Goal: Task Accomplishment & Management: Use online tool/utility

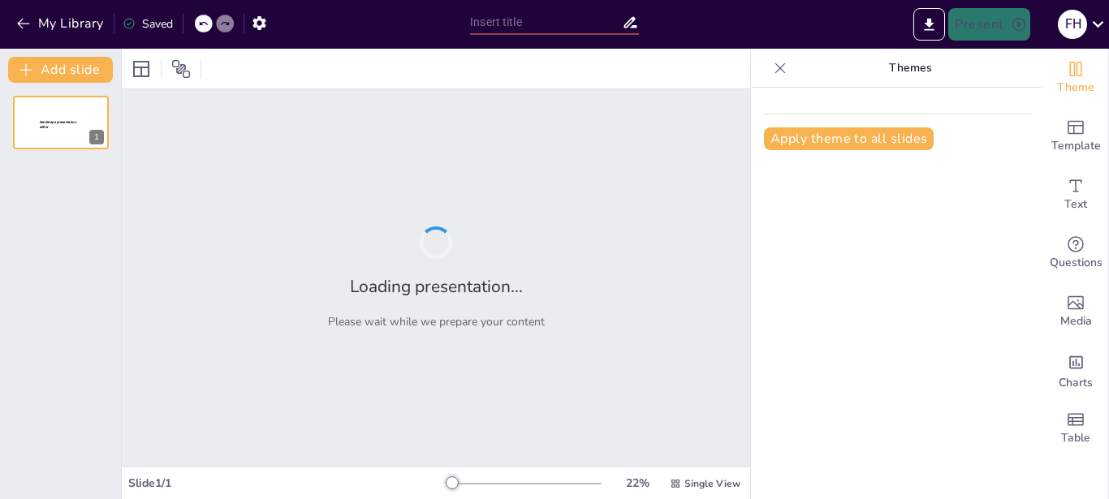
type input "Understanding GHP & HACCP: A Guide for Food Manufacturing Employees"
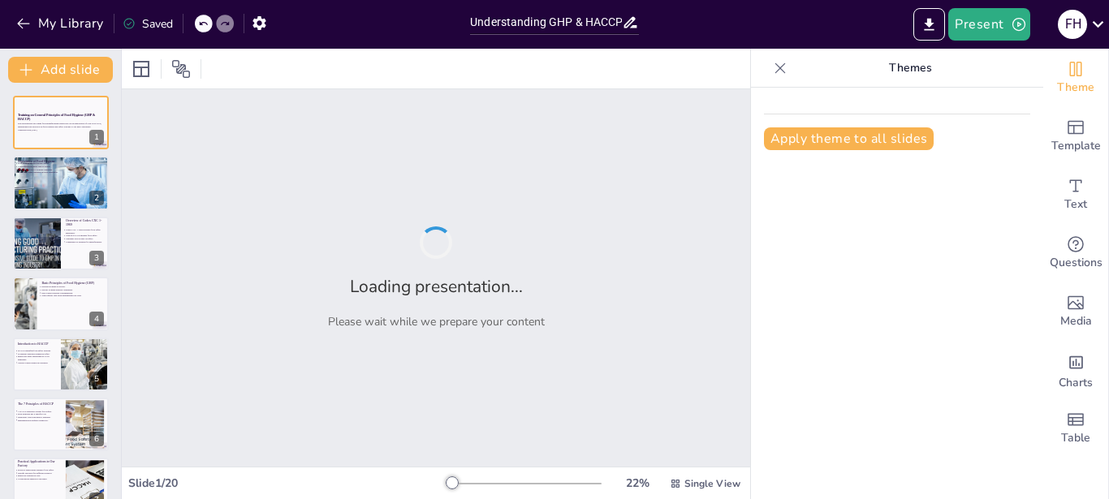
checkbox input "true"
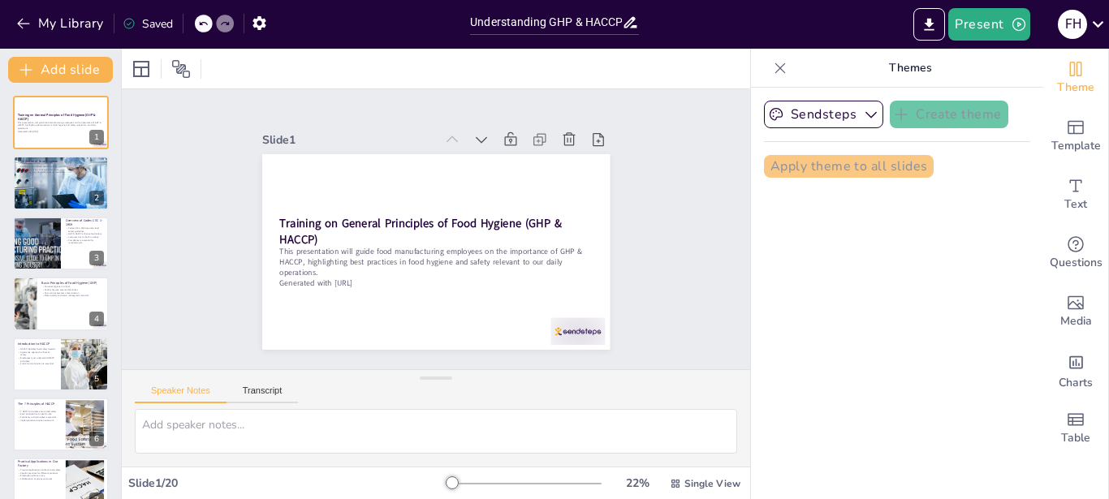
checkbox input "true"
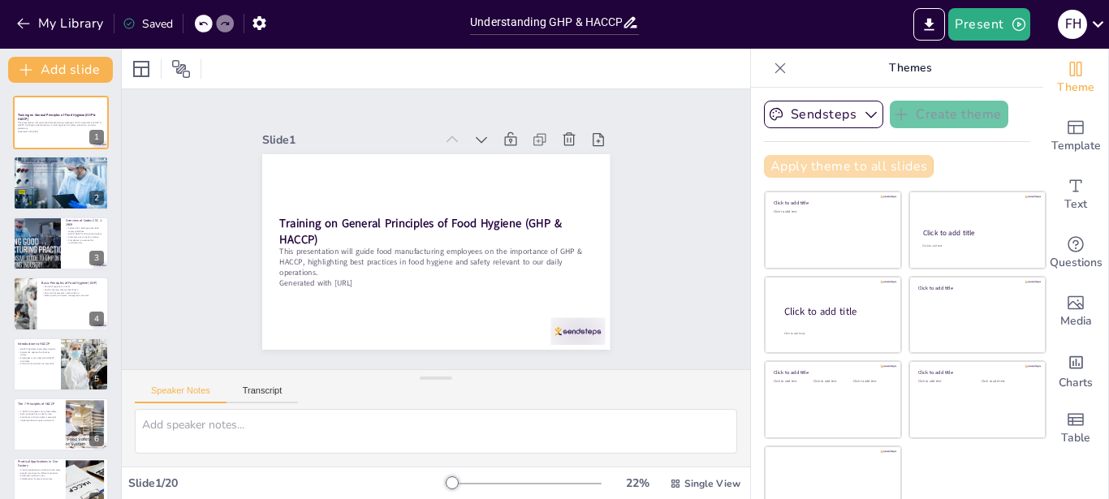
click at [818, 166] on button "Apply theme to all slides" at bounding box center [849, 166] width 170 height 23
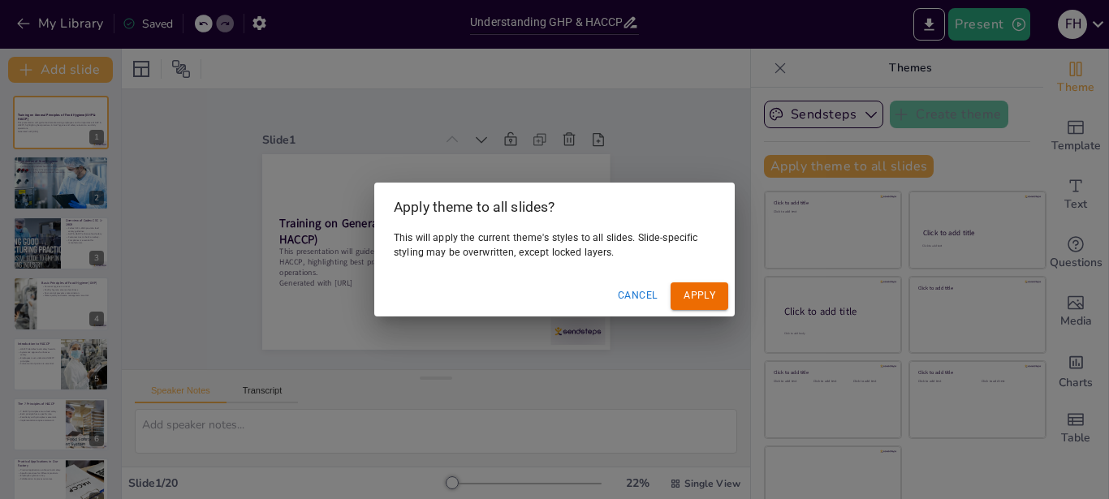
click at [692, 295] on button "Apply" at bounding box center [699, 295] width 58 height 27
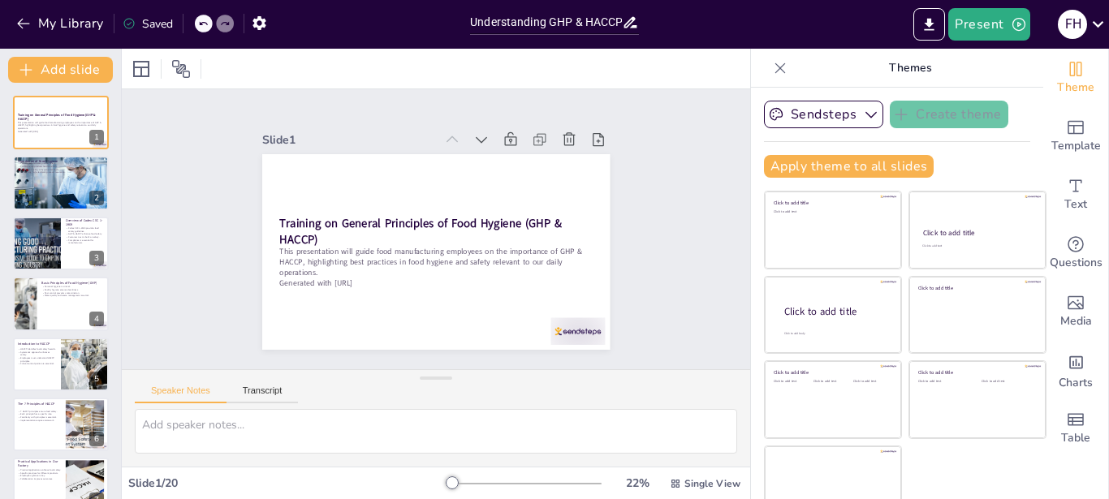
scroll to position [24, 0]
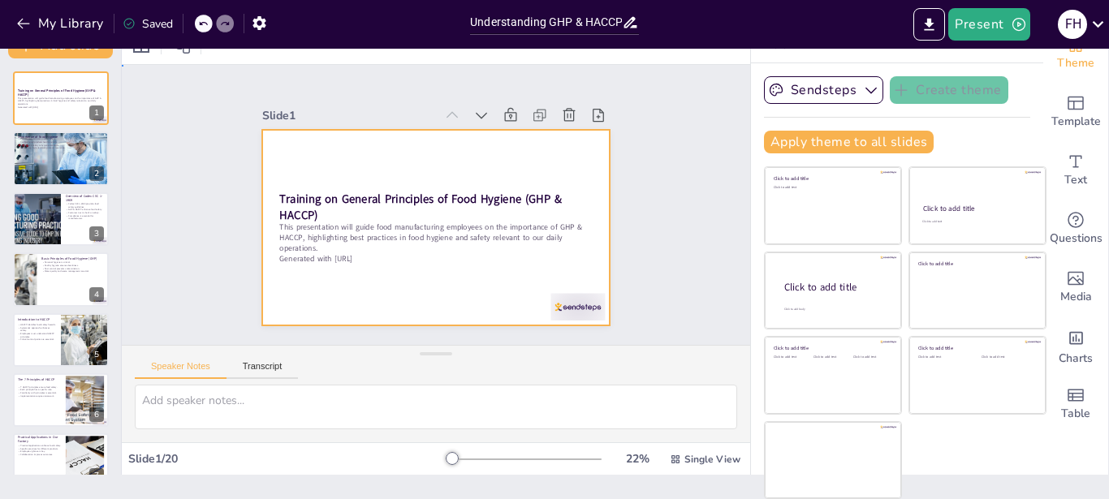
click at [524, 275] on div at bounding box center [433, 227] width 366 height 230
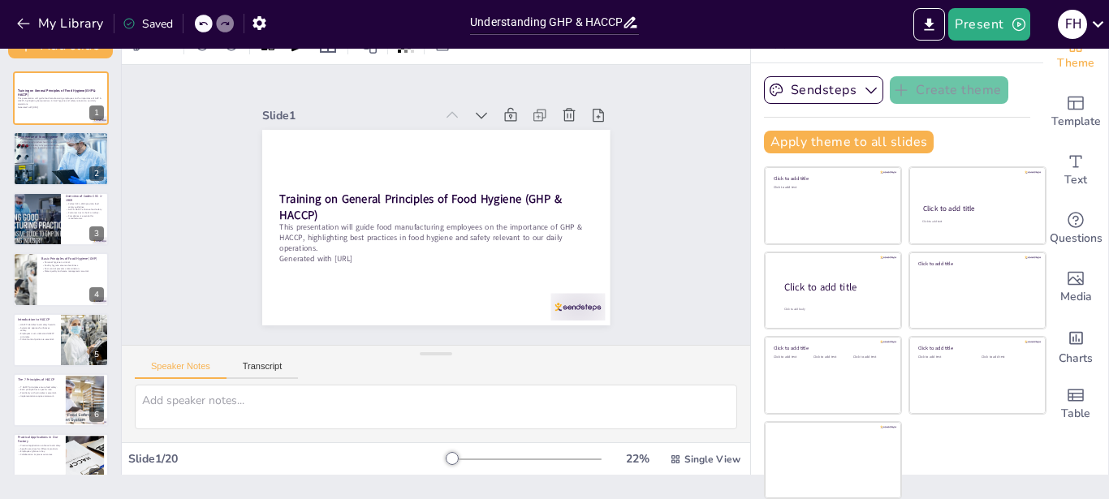
click at [610, 265] on div "Slide 1 Training on General Principles of Food Hygiene (GHP & HACCP) This prese…" at bounding box center [435, 205] width 461 height 286
click at [352, 228] on p "This presentation will guide food manufacturing employees on the importance of …" at bounding box center [432, 237] width 315 height 65
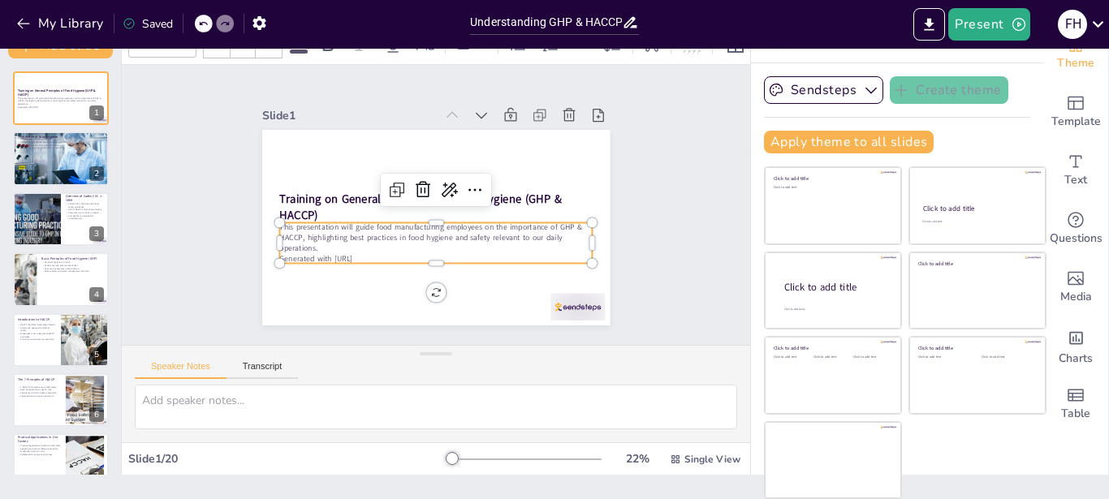
click at [624, 291] on div "Slide 1 Training on General Principles of Food Hygiene (GHP & HACCP) This prese…" at bounding box center [436, 205] width 492 height 364
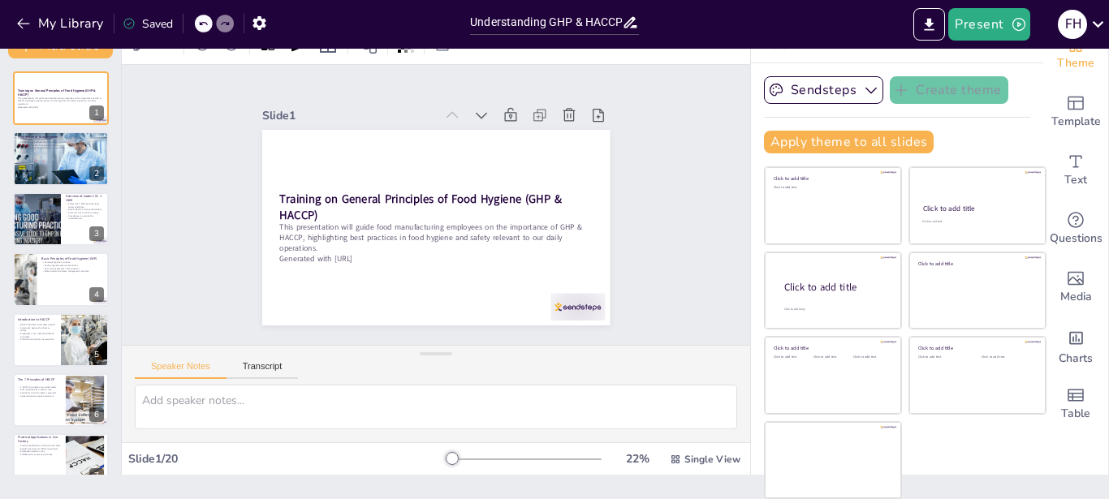
scroll to position [0, 0]
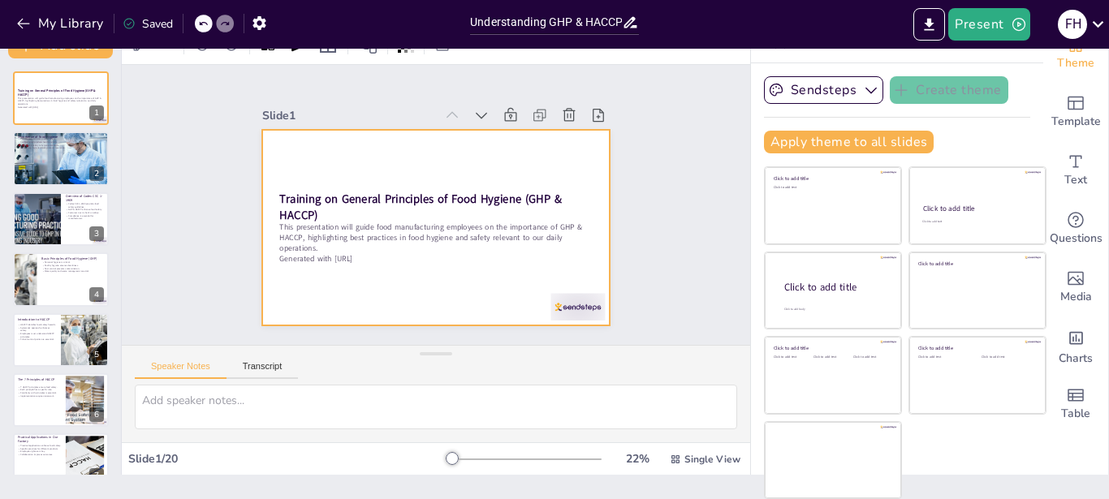
checkbox input "true"
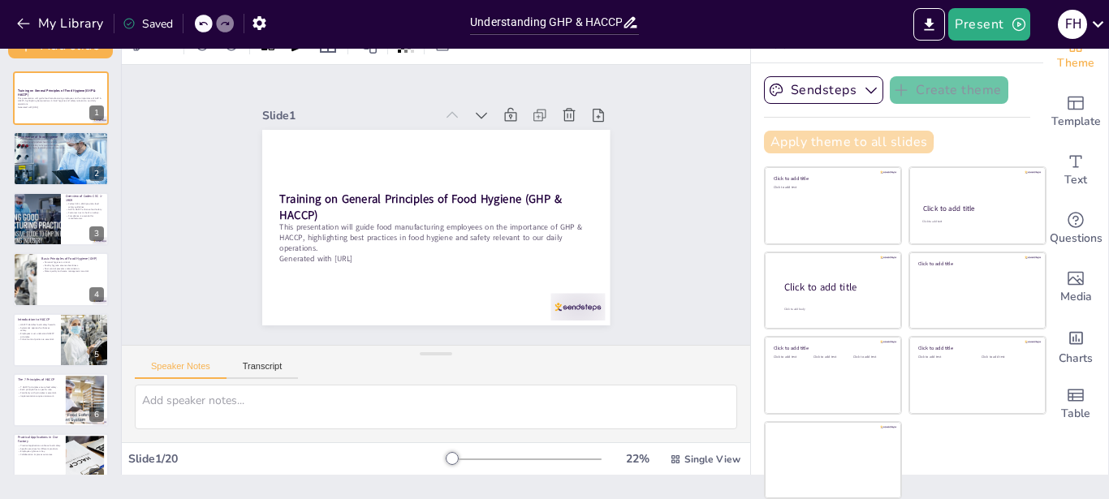
click at [782, 148] on button "Apply theme to all slides" at bounding box center [849, 142] width 170 height 23
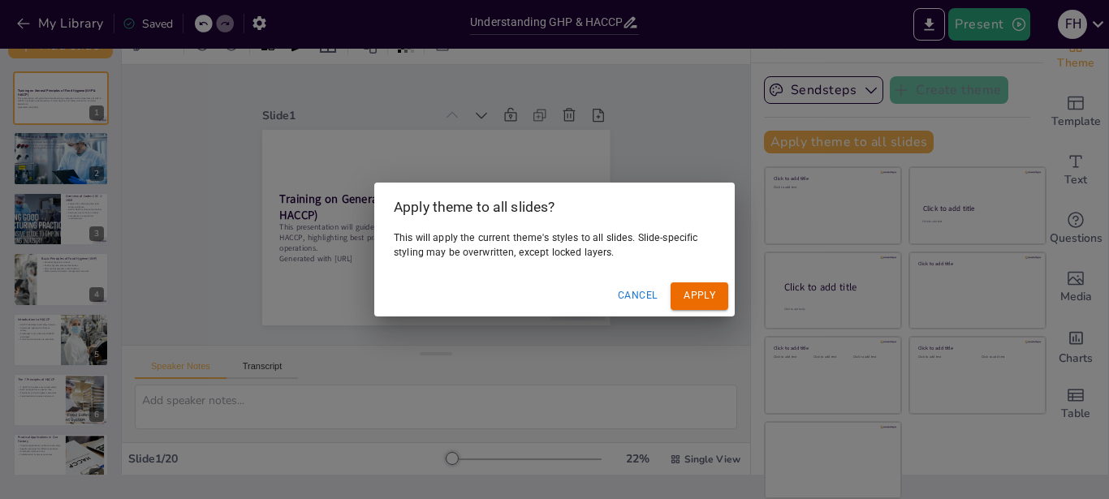
click at [700, 298] on button "Apply" at bounding box center [699, 295] width 58 height 27
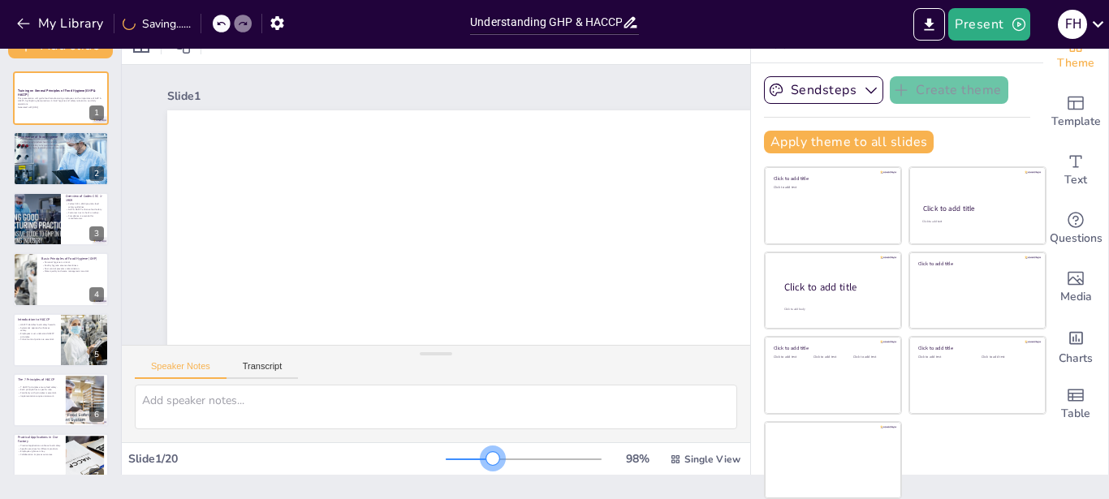
click at [467, 462] on div at bounding box center [524, 459] width 156 height 13
click at [494, 456] on div at bounding box center [524, 459] width 156 height 13
click at [515, 459] on div at bounding box center [524, 459] width 156 height 13
click at [531, 456] on div at bounding box center [524, 459] width 156 height 13
click at [548, 453] on div at bounding box center [524, 459] width 156 height 13
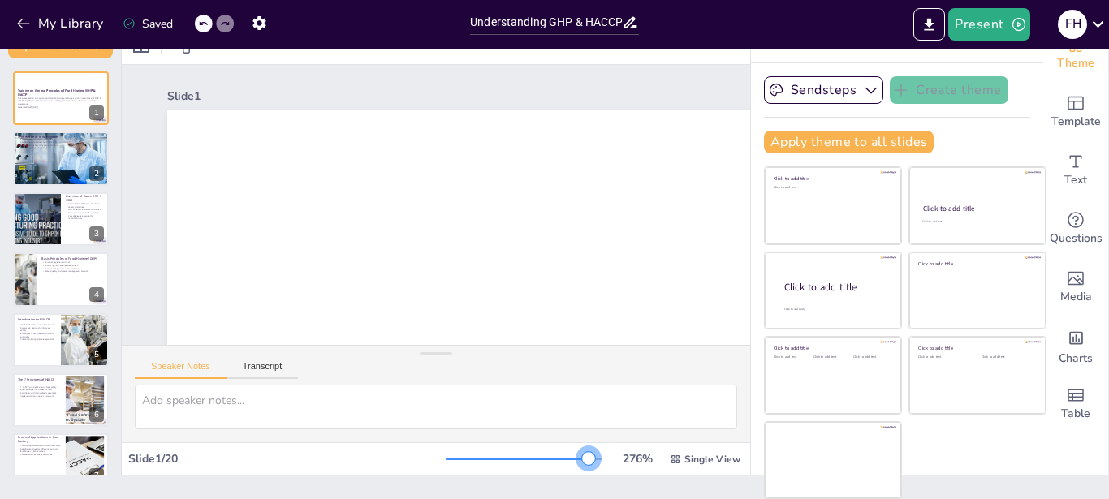
drag, startPoint x: 562, startPoint y: 453, endPoint x: 573, endPoint y: 454, distance: 10.6
click at [566, 453] on div at bounding box center [524, 459] width 156 height 13
click at [575, 454] on div at bounding box center [527, 459] width 162 height 13
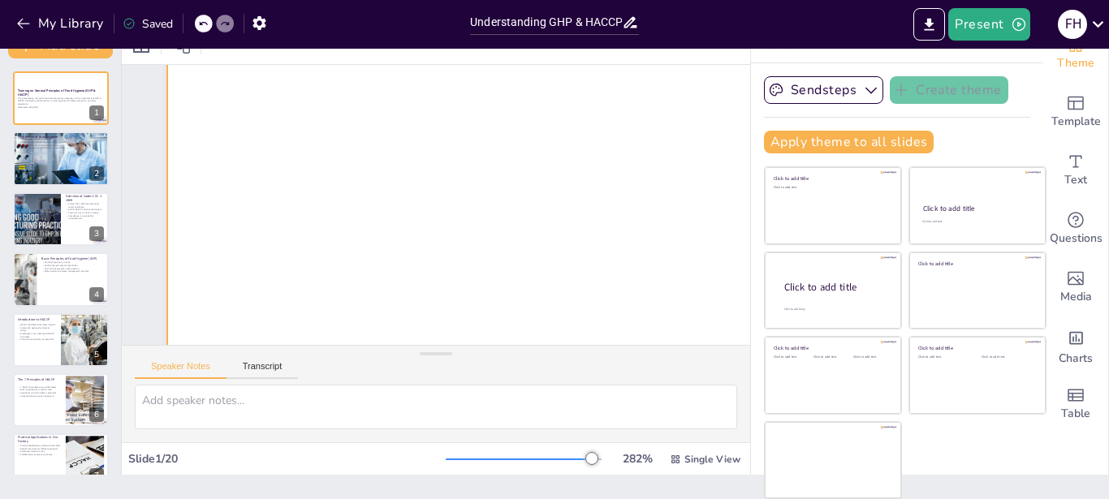
scroll to position [1943, 0]
click at [465, 454] on div at bounding box center [524, 459] width 156 height 13
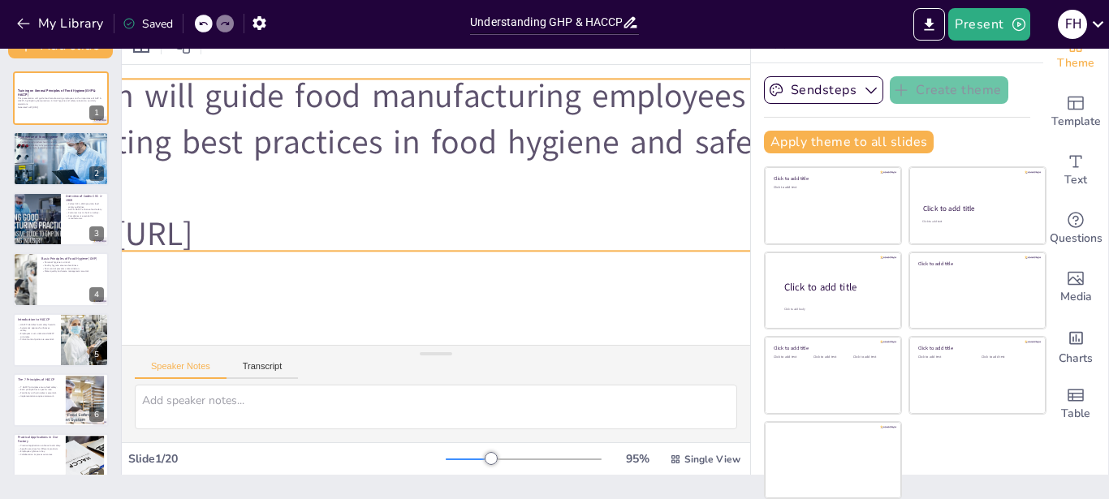
scroll to position [612, 359]
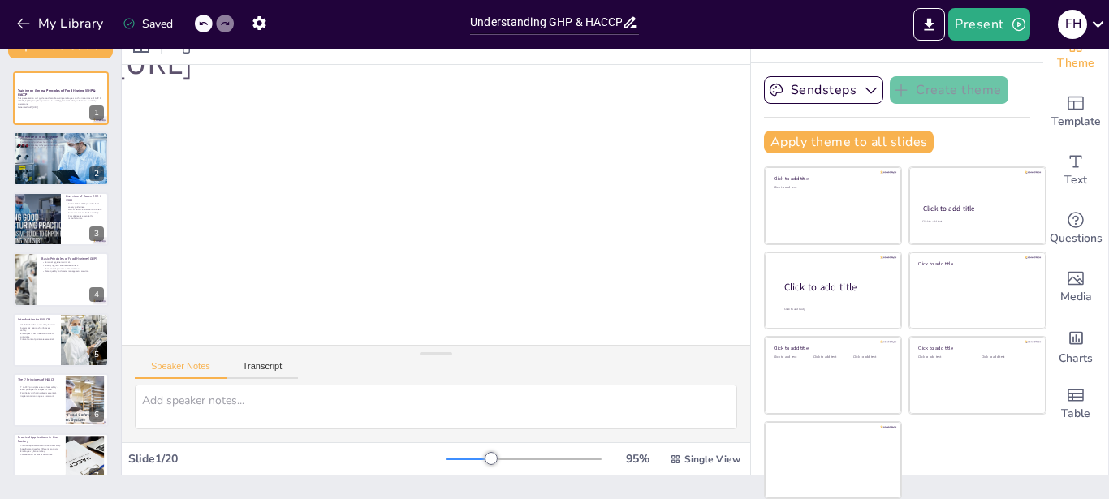
click at [446, 455] on div at bounding box center [524, 459] width 156 height 13
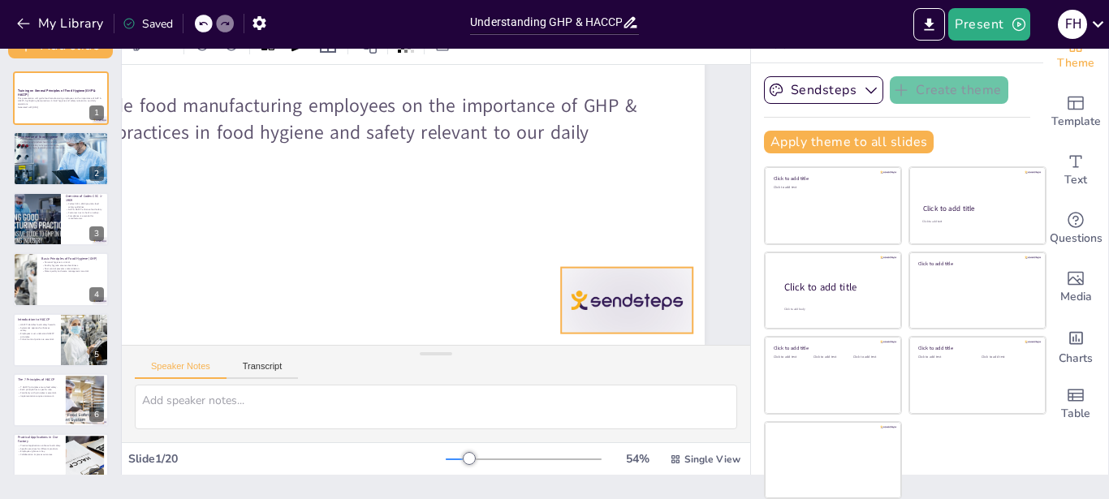
click at [579, 292] on div at bounding box center [616, 319] width 138 height 79
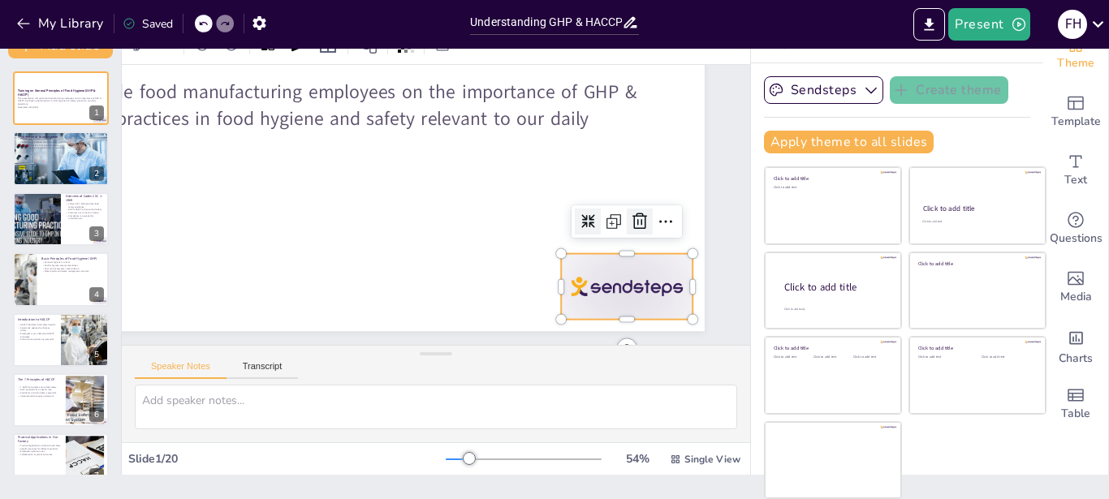
click at [626, 232] on icon at bounding box center [636, 242] width 21 height 21
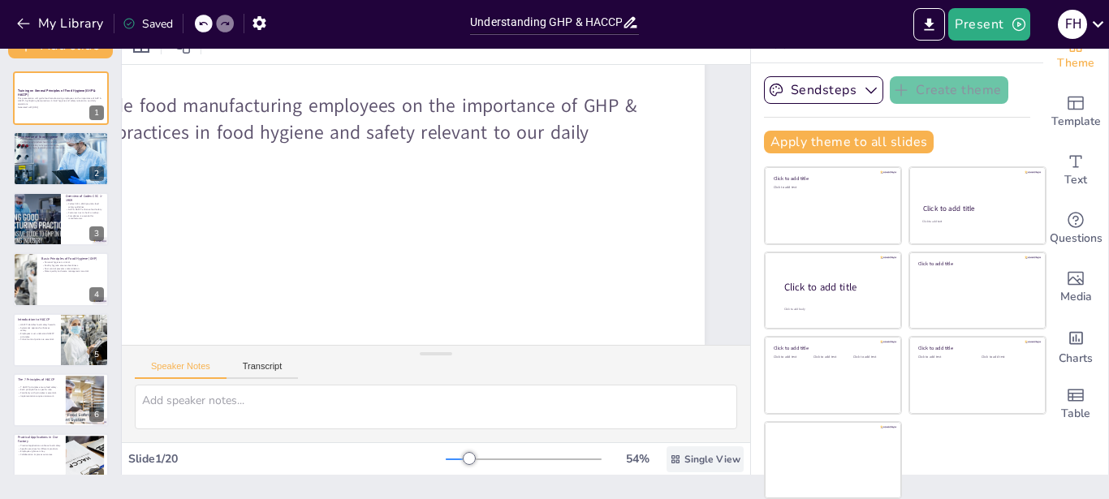
click at [691, 459] on span "Single View" at bounding box center [712, 459] width 56 height 13
click at [672, 418] on span "List View" at bounding box center [666, 423] width 85 height 15
checkbox input "true"
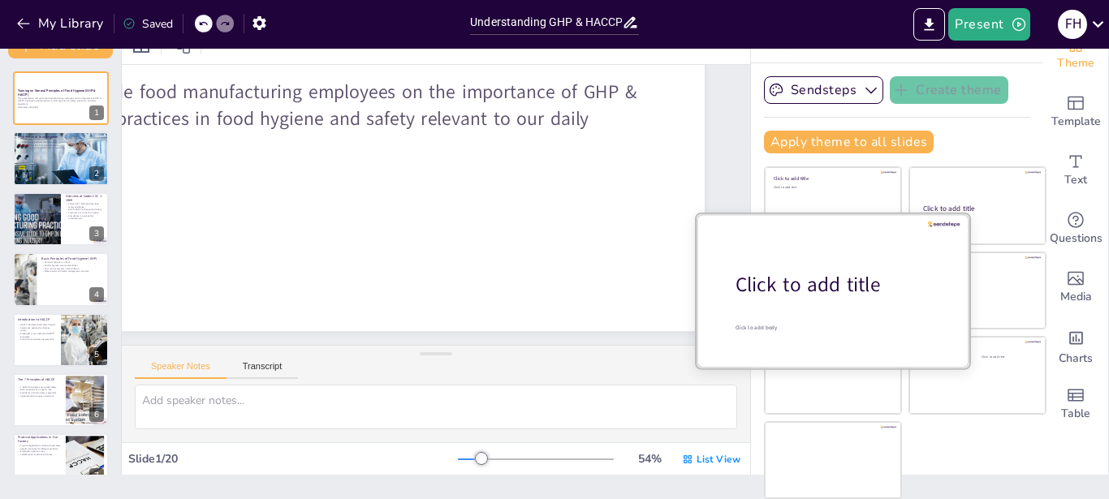
click at [835, 283] on div "Click to add title" at bounding box center [838, 285] width 207 height 28
checkbox input "true"
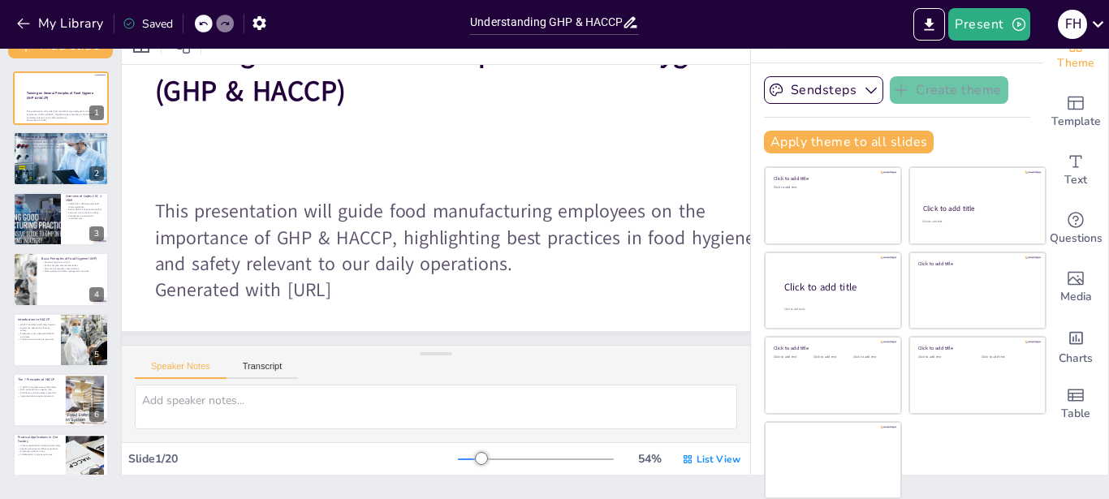
scroll to position [252, 150]
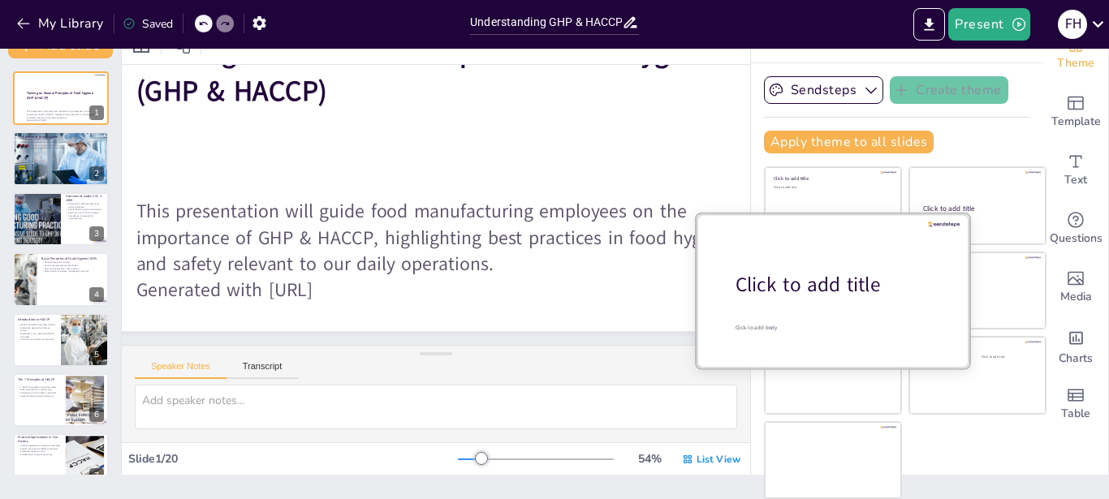
checkbox input "true"
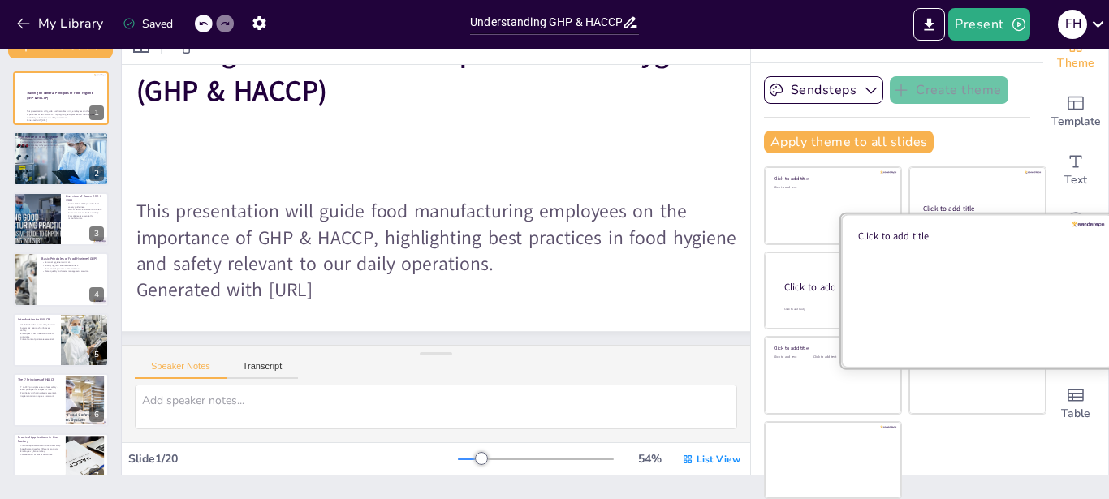
click at [980, 307] on div at bounding box center [977, 289] width 273 height 153
checkbox input "true"
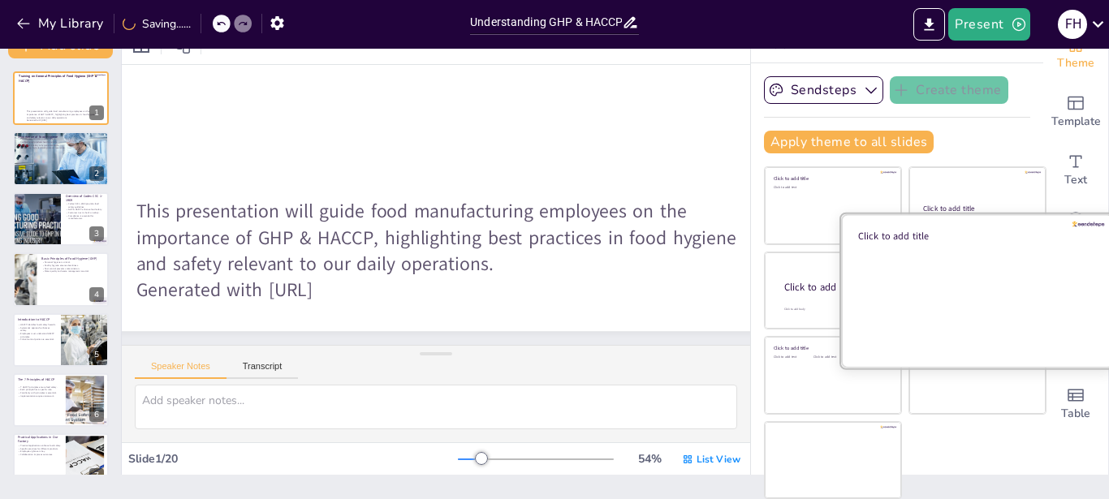
click at [971, 364] on div at bounding box center [977, 289] width 273 height 153
checkbox input "true"
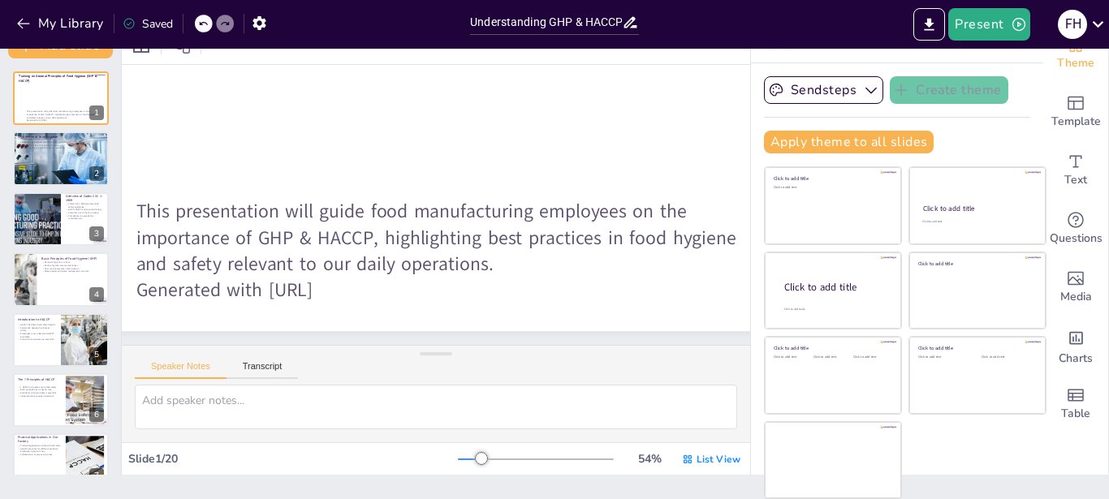
checkbox input "true"
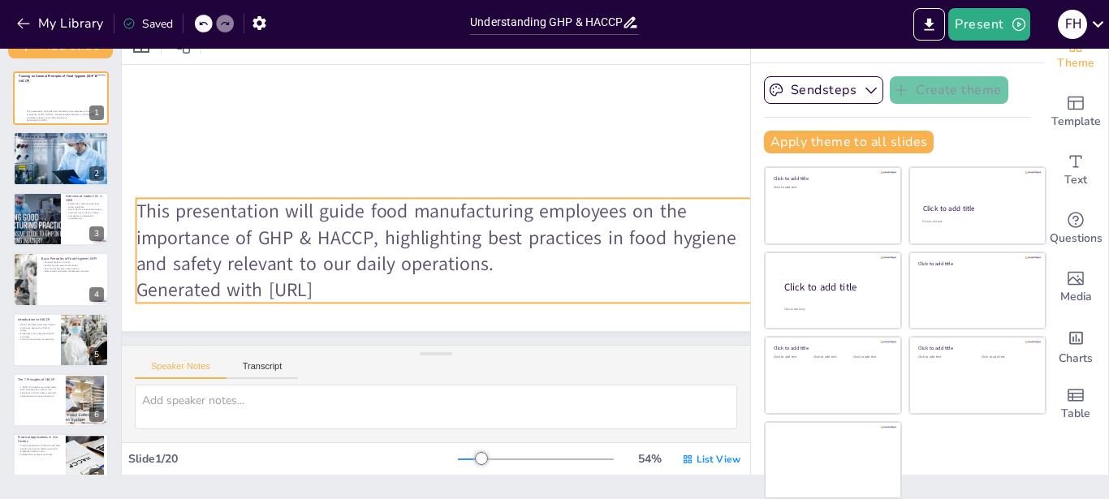
checkbox input "true"
type textarea "Ensuring product safety through food hygiene is paramount in our operations. It…"
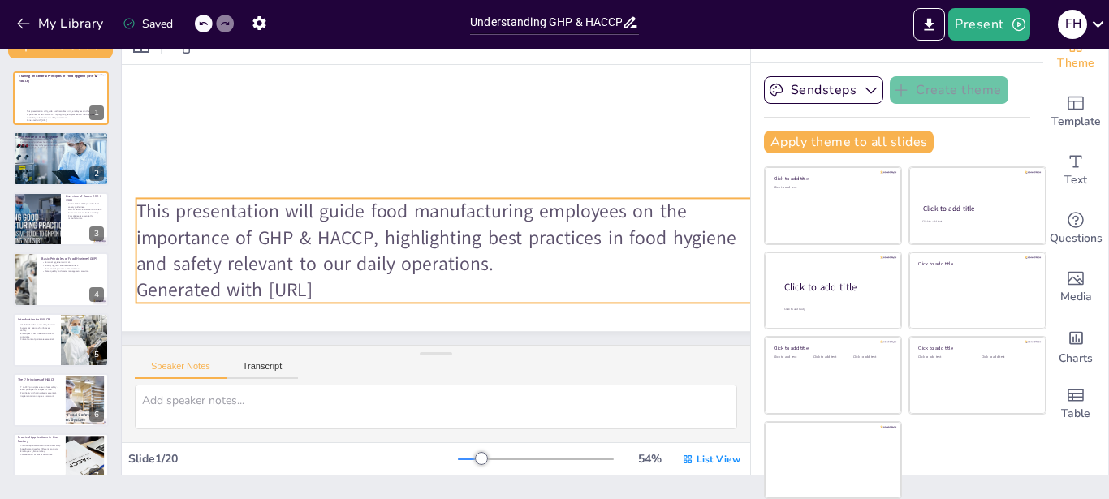
checkbox input "true"
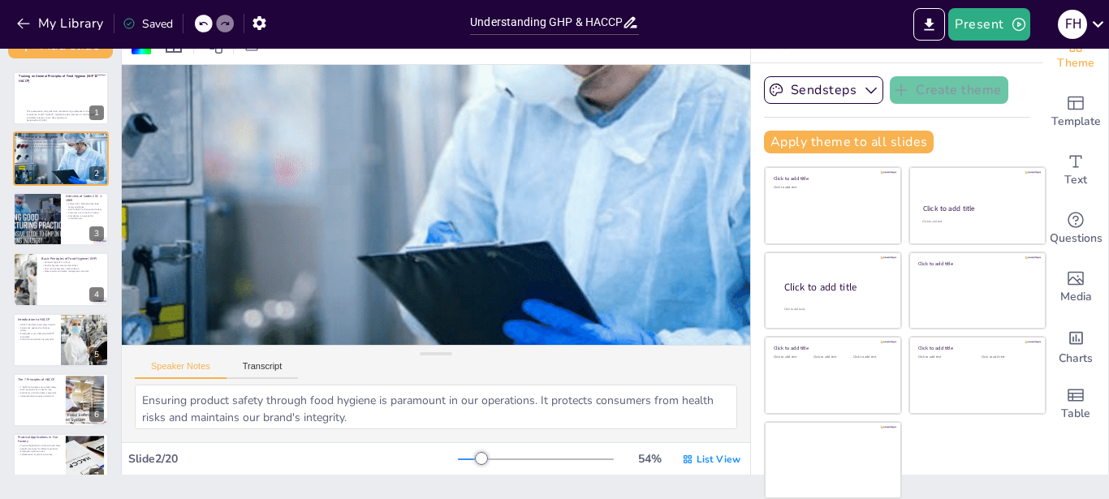
type textarea "The Codex guidelines are a framework for ensuring food safety across all stages…"
checkbox input "true"
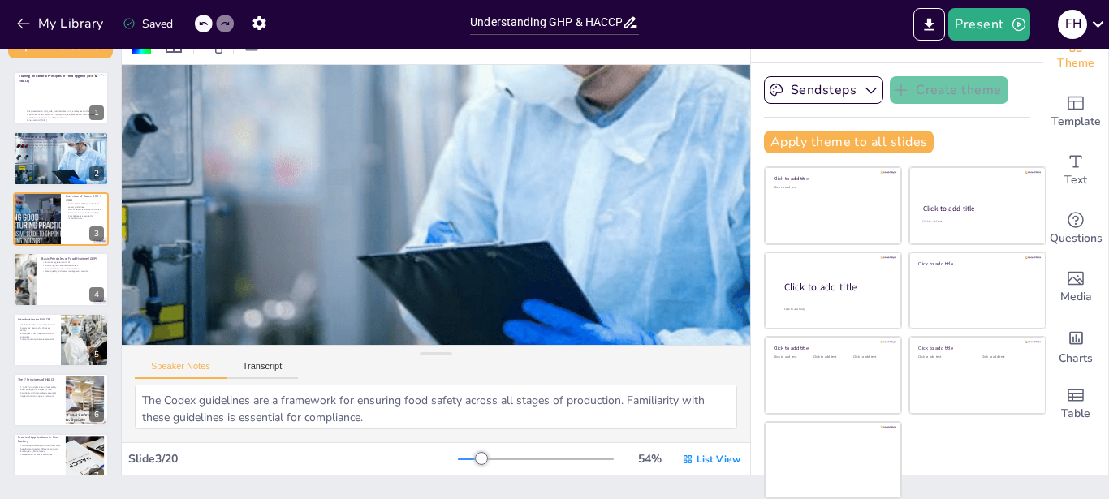
scroll to position [1270, 150]
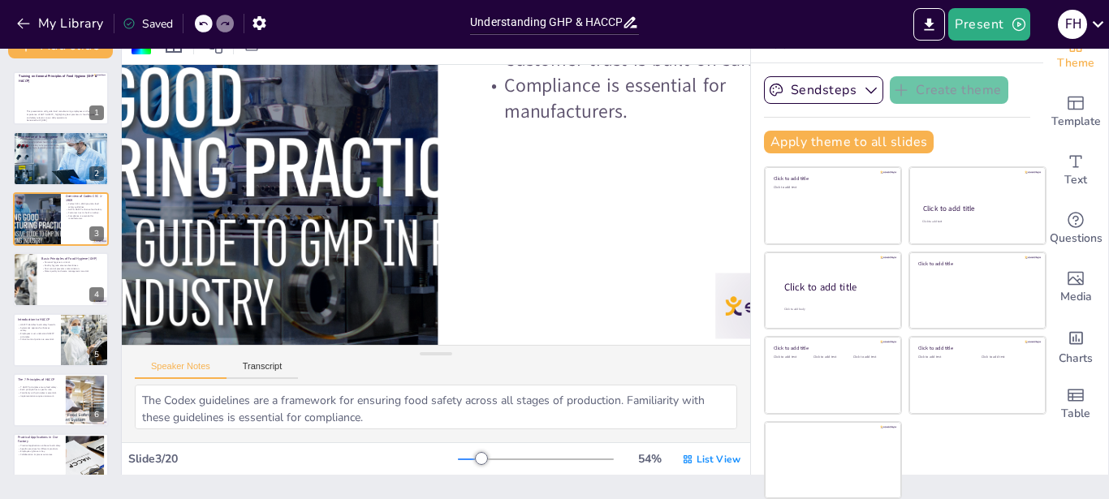
checkbox input "true"
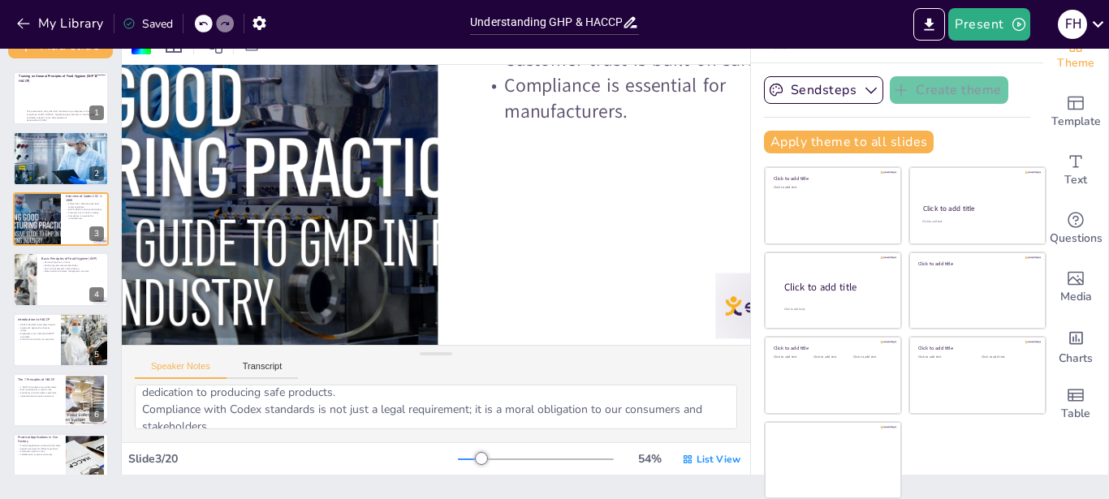
scroll to position [106, 0]
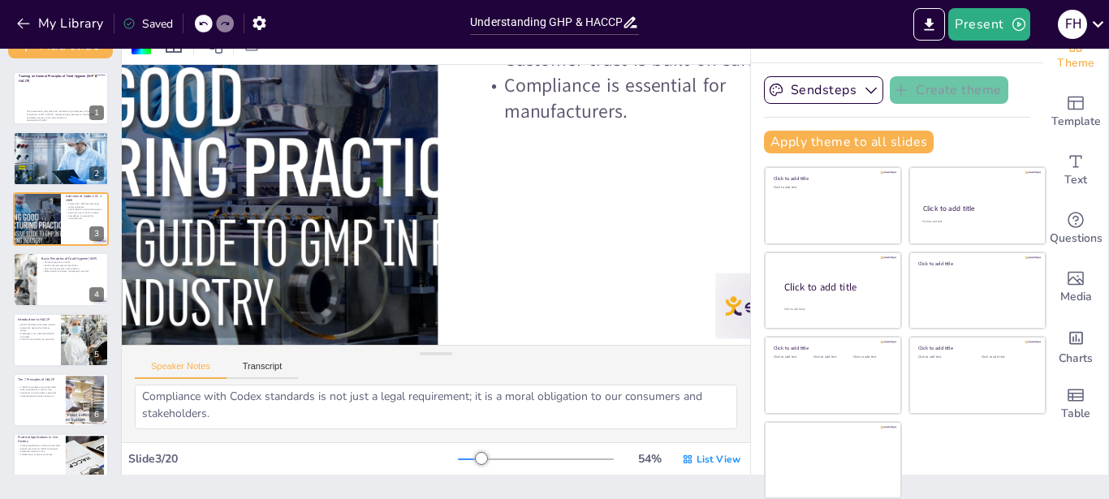
checkbox input "true"
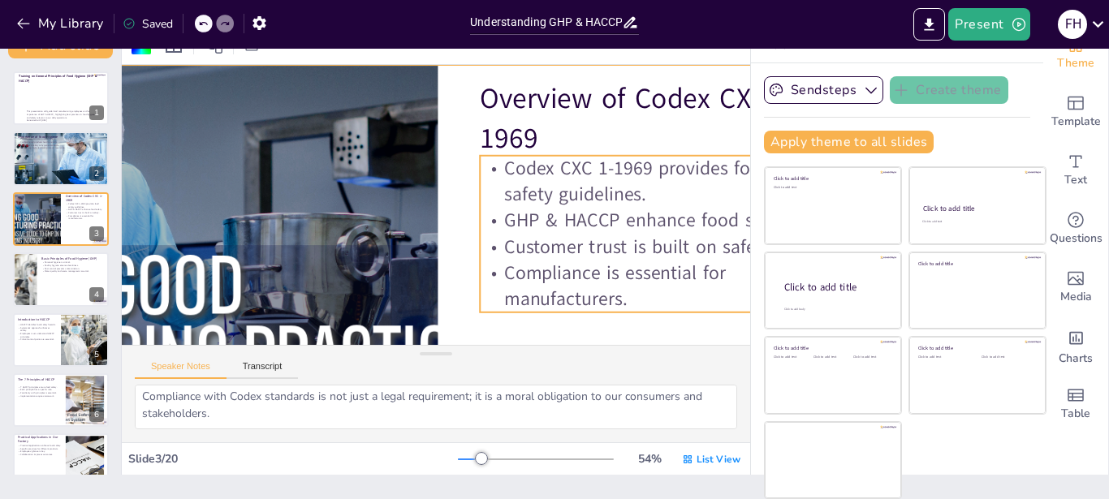
checkbox input "true"
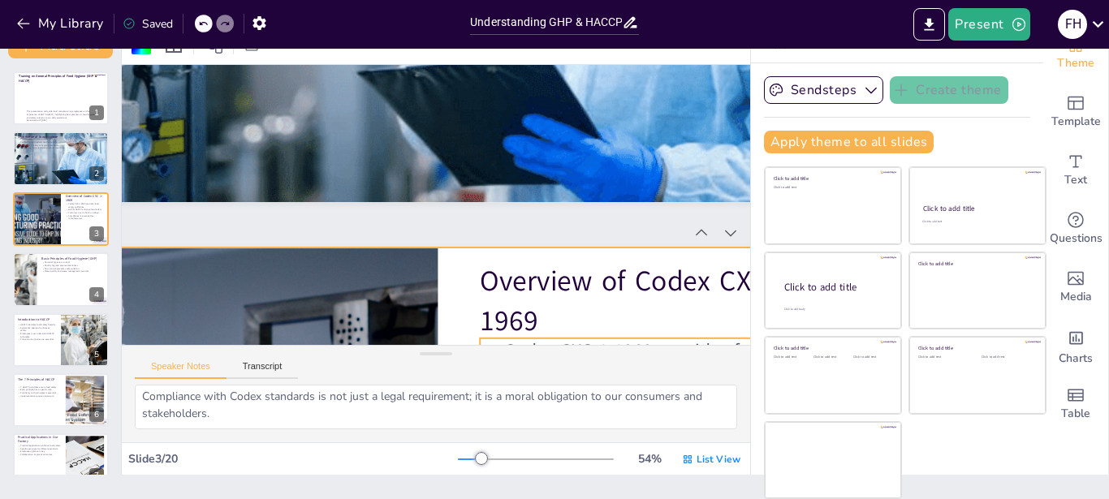
checkbox input "true"
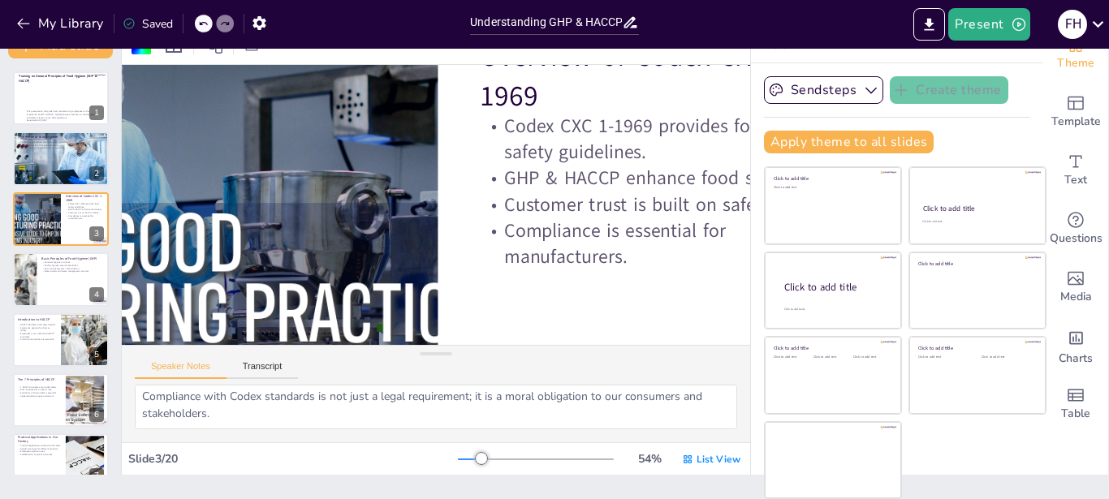
scroll to position [1085, 150]
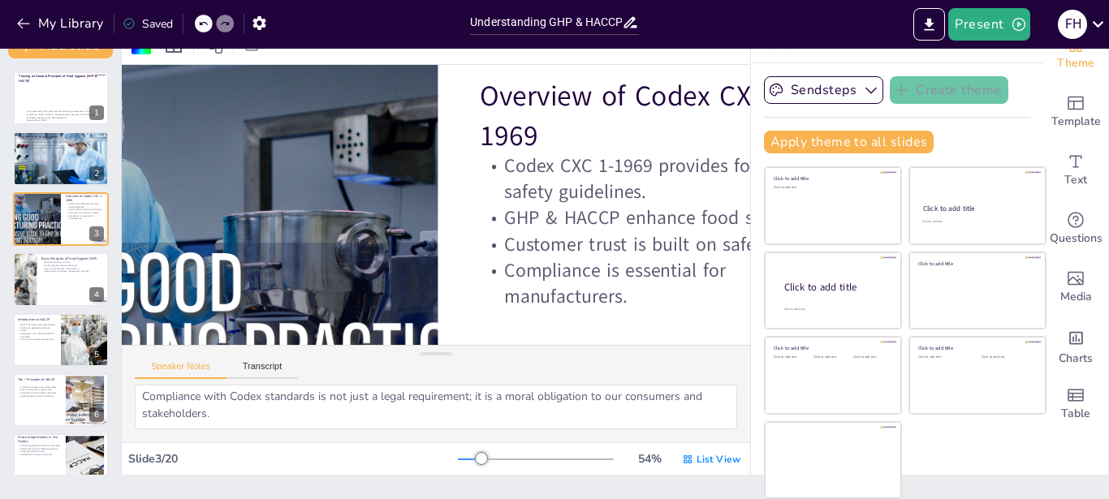
checkbox input "true"
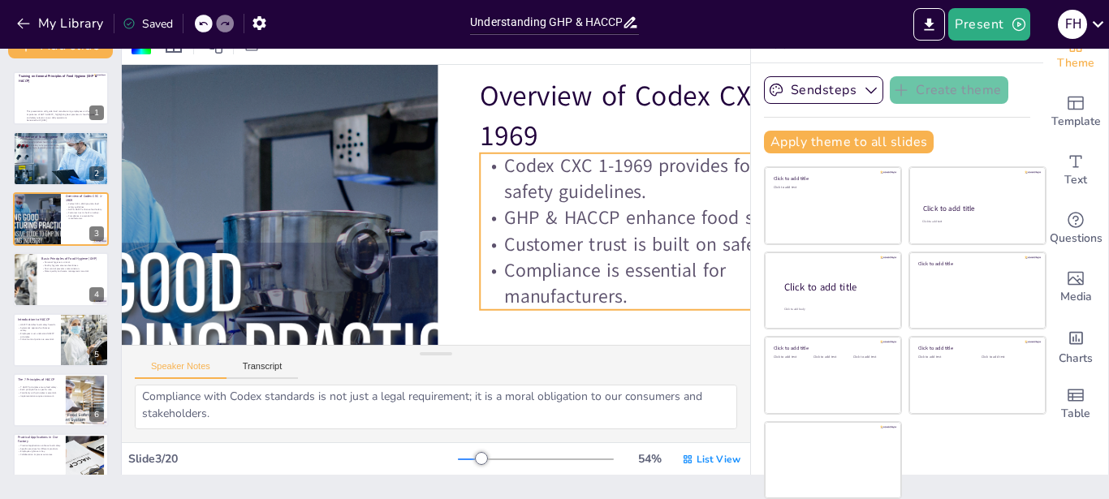
checkbox input "true"
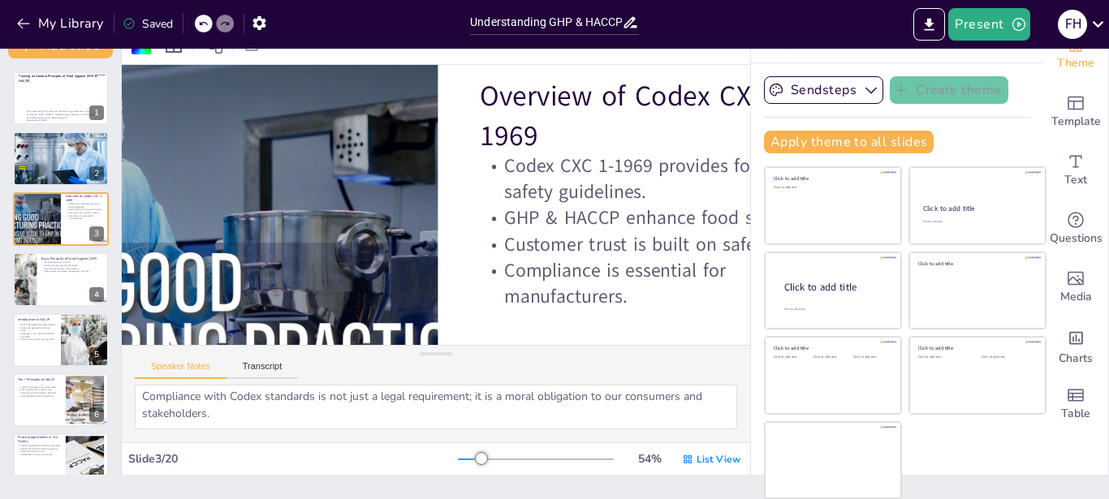
checkbox input "true"
